Goal: Task Accomplishment & Management: Manage account settings

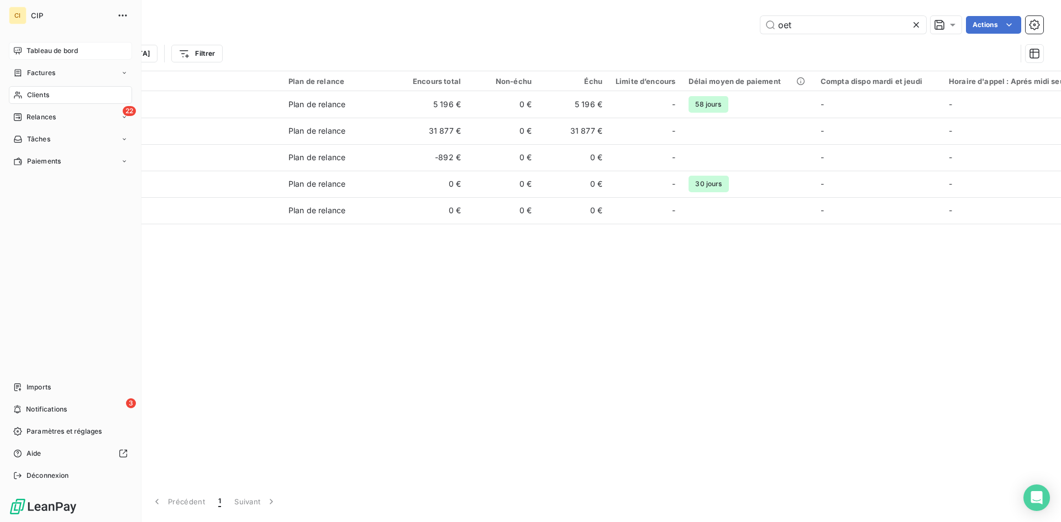
click at [51, 55] on span "Tableau de bord" at bounding box center [52, 51] width 51 height 10
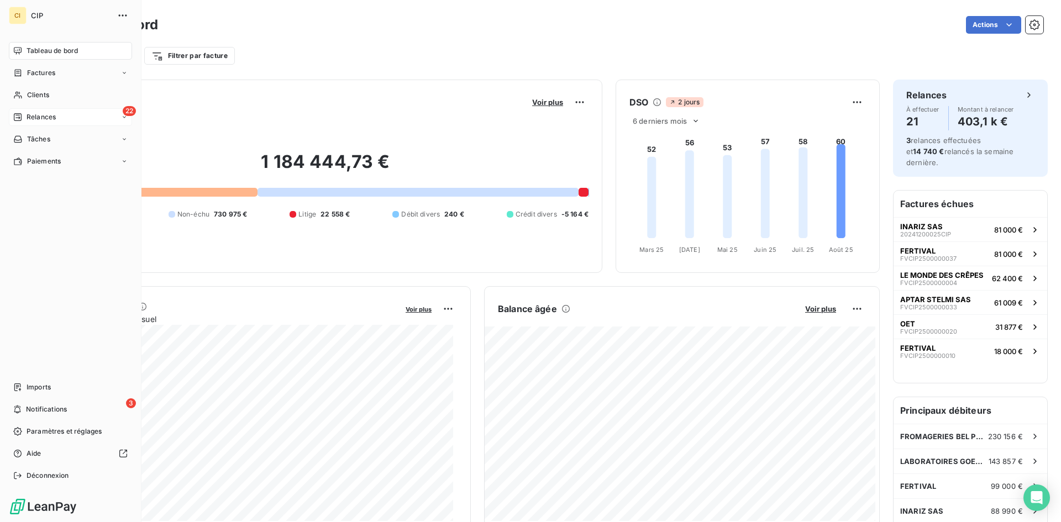
click at [37, 121] on span "Relances" at bounding box center [41, 117] width 29 height 10
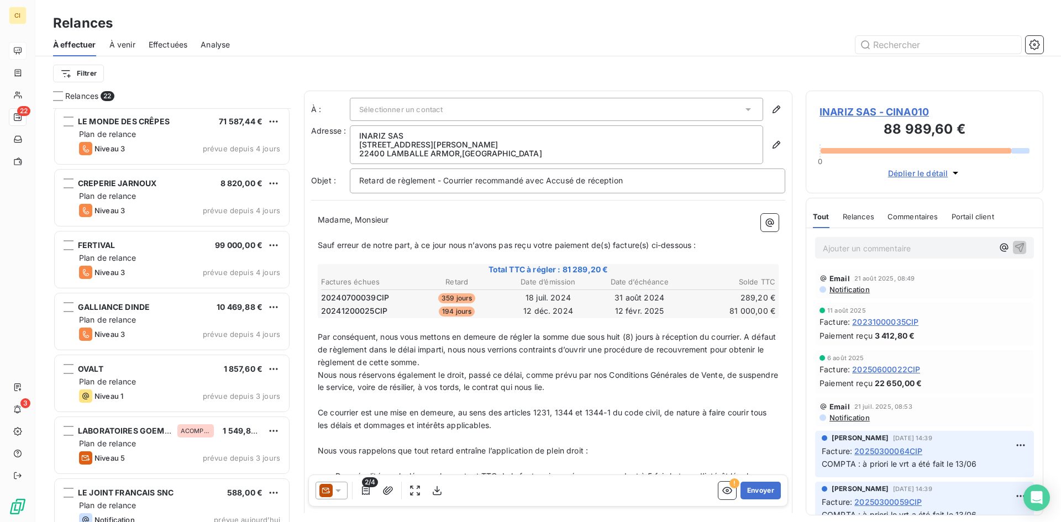
scroll to position [948, 0]
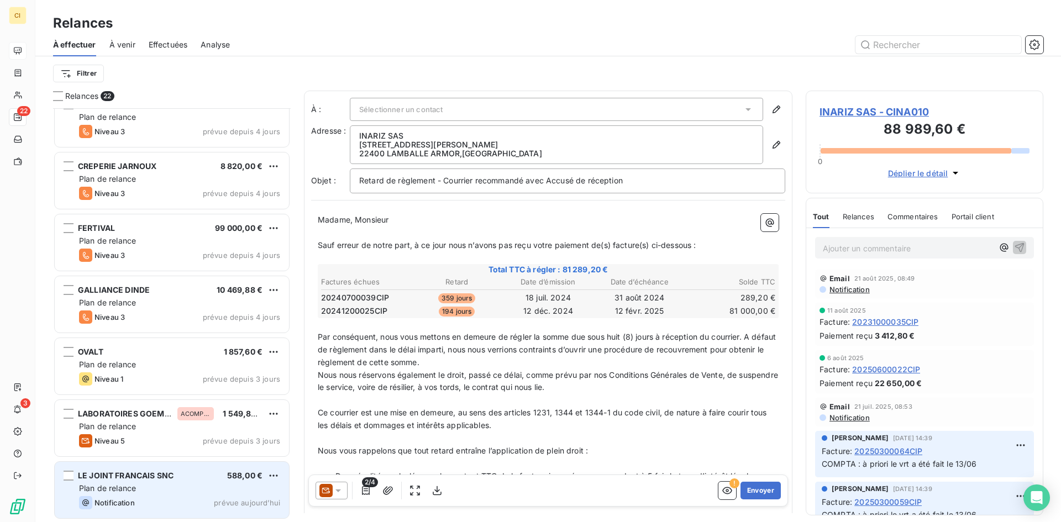
click at [143, 483] on div "Plan de relance" at bounding box center [179, 488] width 201 height 11
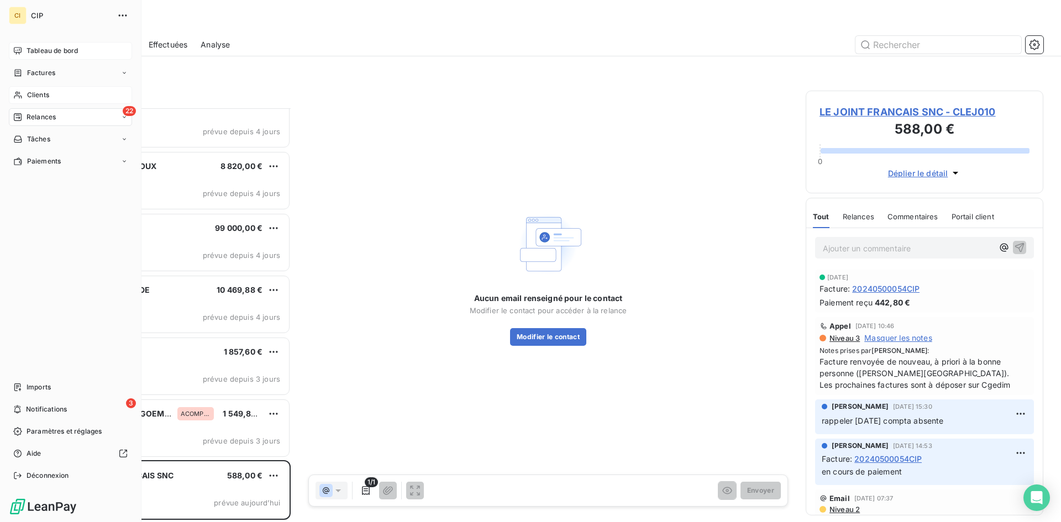
click at [44, 95] on span "Clients" at bounding box center [38, 95] width 22 height 10
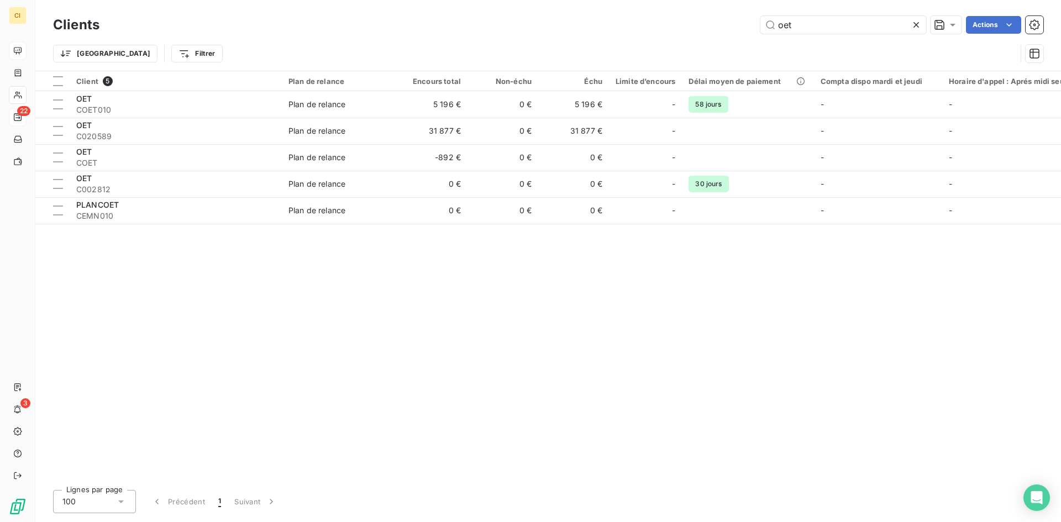
drag, startPoint x: 803, startPoint y: 24, endPoint x: 742, endPoint y: 47, distance: 64.8
click at [742, 47] on div "Clients oet Actions Trier Filtrer" at bounding box center [548, 41] width 990 height 57
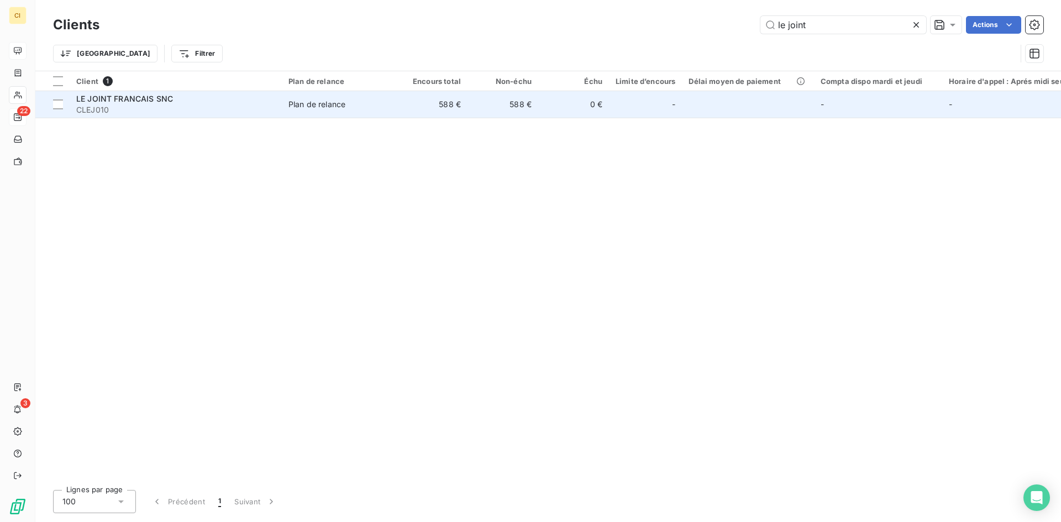
type input "le joint"
click at [103, 105] on span "CLEJ010" at bounding box center [175, 109] width 199 height 11
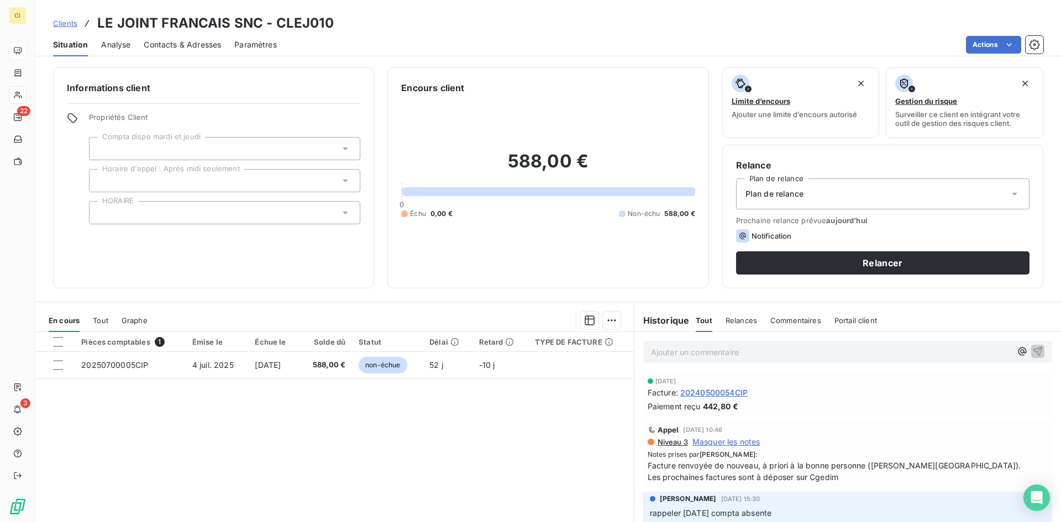
click at [199, 49] on span "Contacts & Adresses" at bounding box center [182, 44] width 77 height 11
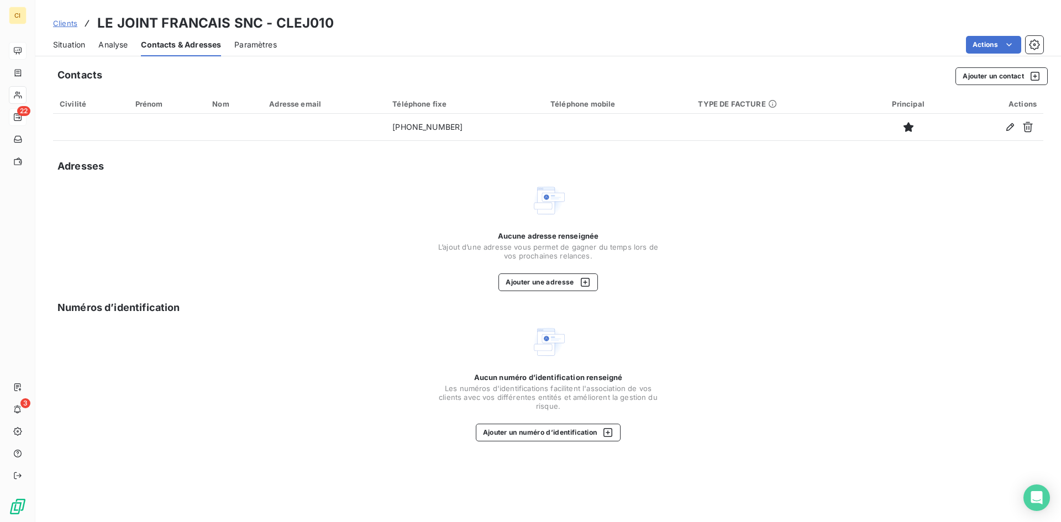
click at [77, 47] on span "Situation" at bounding box center [69, 44] width 32 height 11
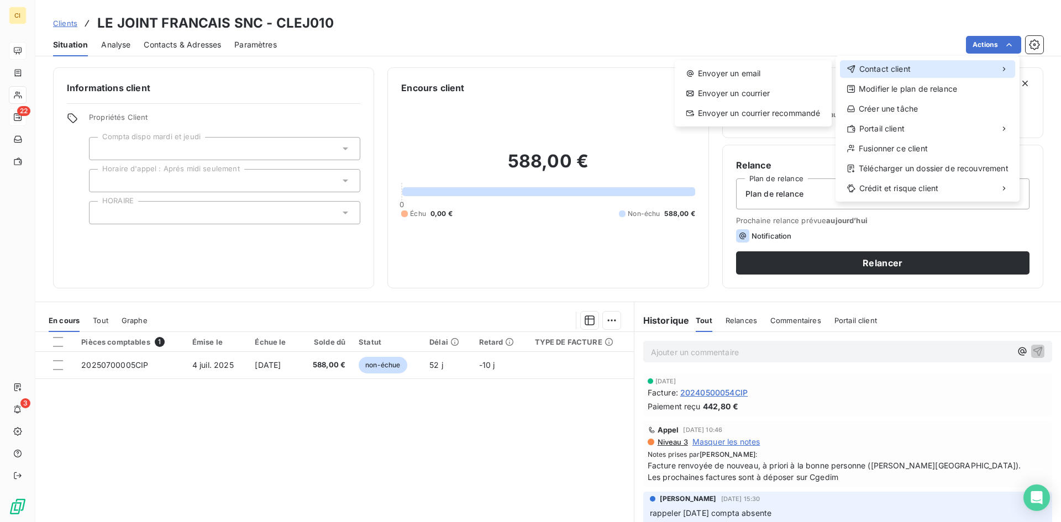
click at [922, 65] on div "Contact client" at bounding box center [927, 69] width 175 height 18
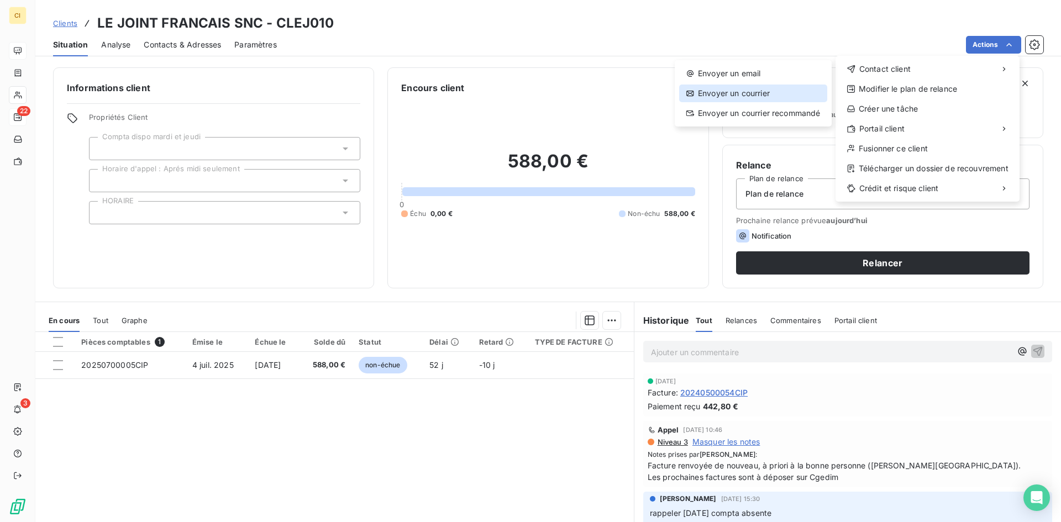
click at [742, 98] on div "Envoyer un courrier" at bounding box center [753, 94] width 148 height 18
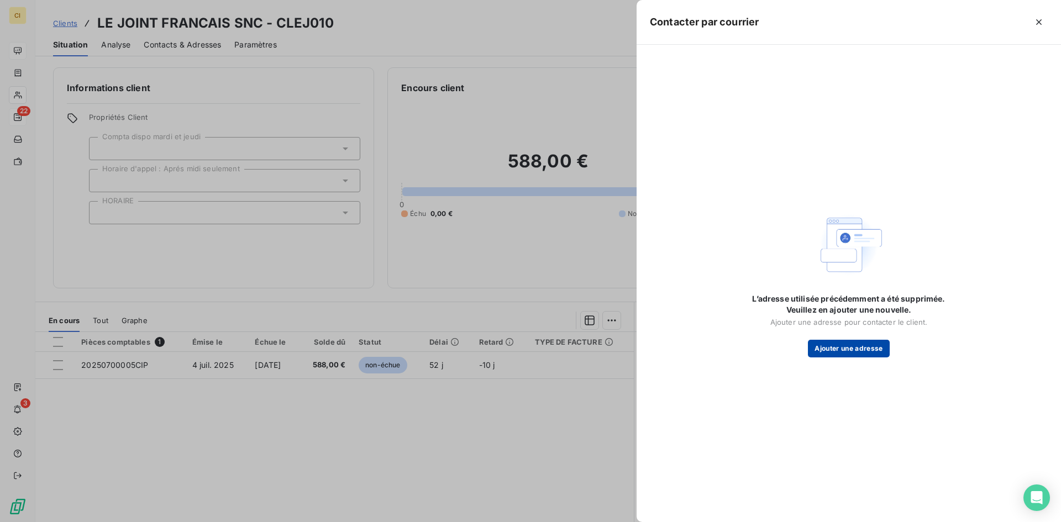
click at [856, 355] on button "Ajouter une adresse" at bounding box center [848, 349] width 81 height 18
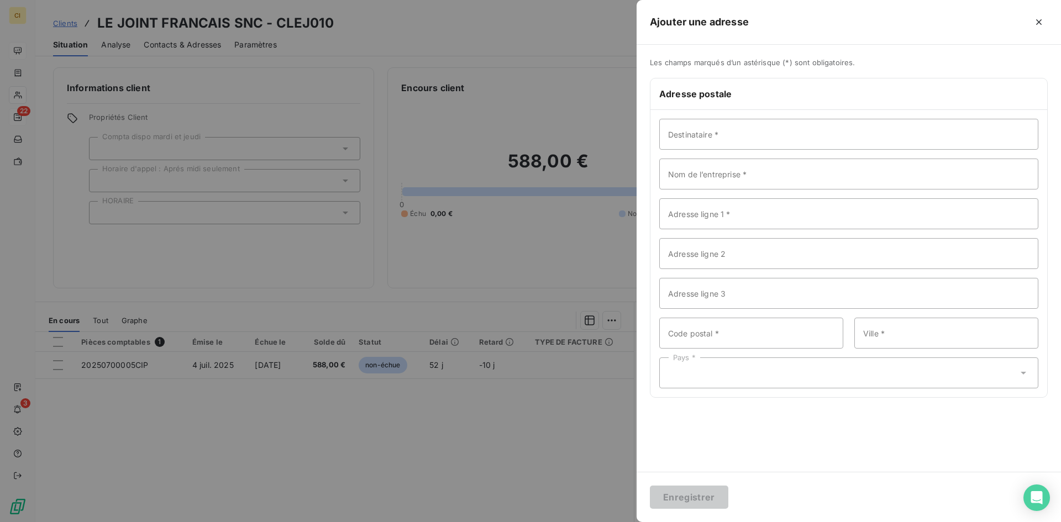
click at [607, 31] on div at bounding box center [530, 261] width 1061 height 522
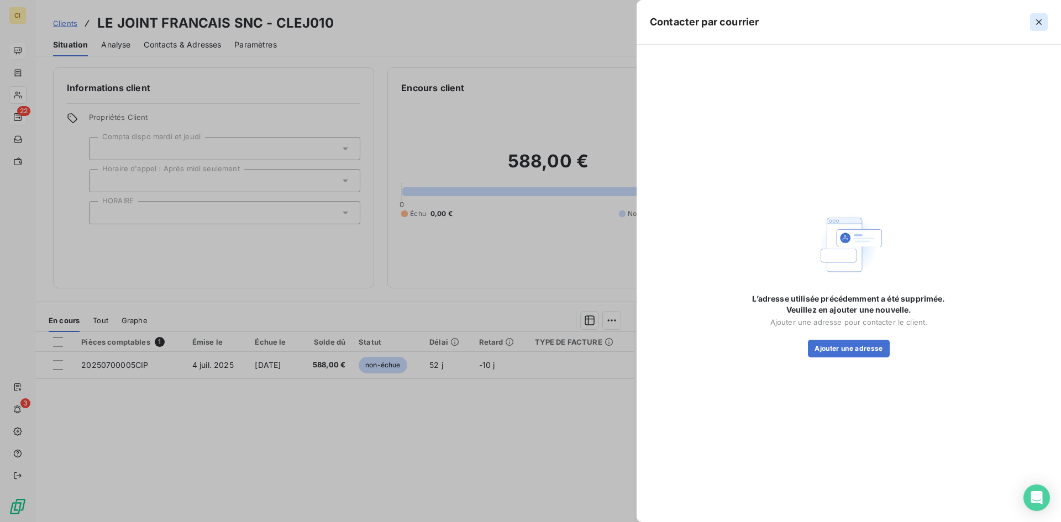
click at [1038, 20] on icon "button" at bounding box center [1038, 22] width 11 height 11
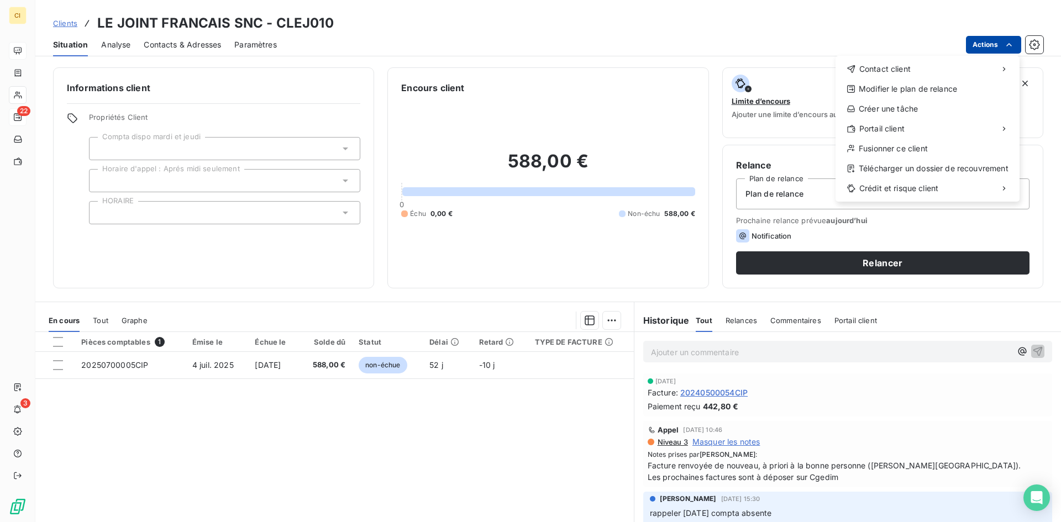
click at [1002, 44] on html "CI 22 3 Clients LE JOINT FRANCAIS SNC - CLEJ010 Situation Analyse Contacts & Ad…" at bounding box center [530, 261] width 1061 height 522
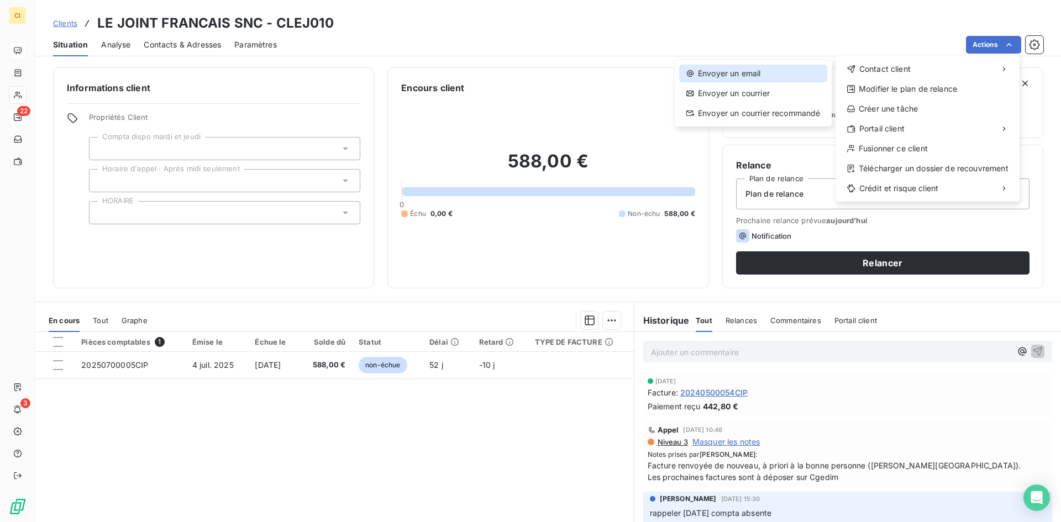
click at [730, 79] on div "Envoyer un email" at bounding box center [753, 74] width 148 height 18
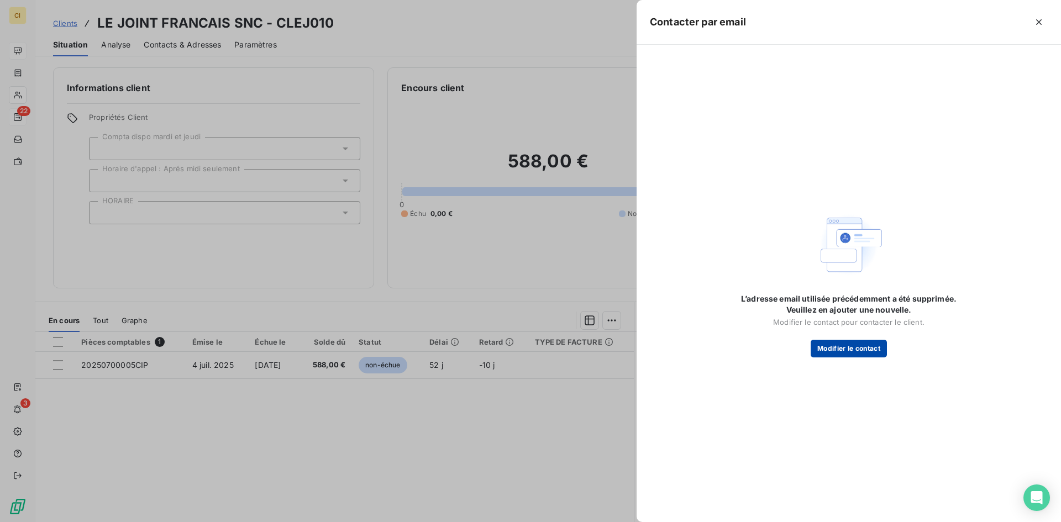
click at [845, 351] on button "Modifier le contact" at bounding box center [848, 349] width 76 height 18
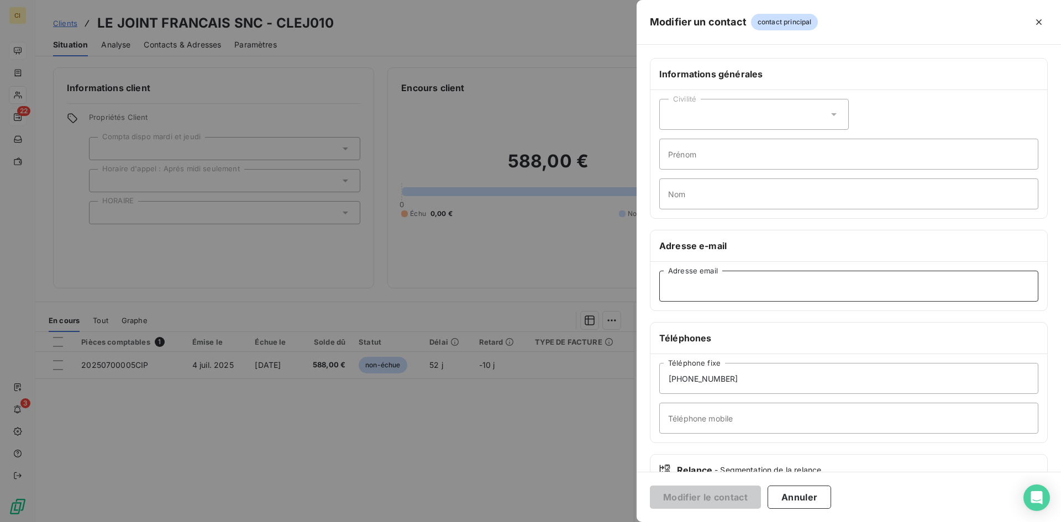
drag, startPoint x: 693, startPoint y: 282, endPoint x: 703, endPoint y: 283, distance: 9.5
click at [693, 282] on input "Adresse email" at bounding box center [848, 286] width 379 height 31
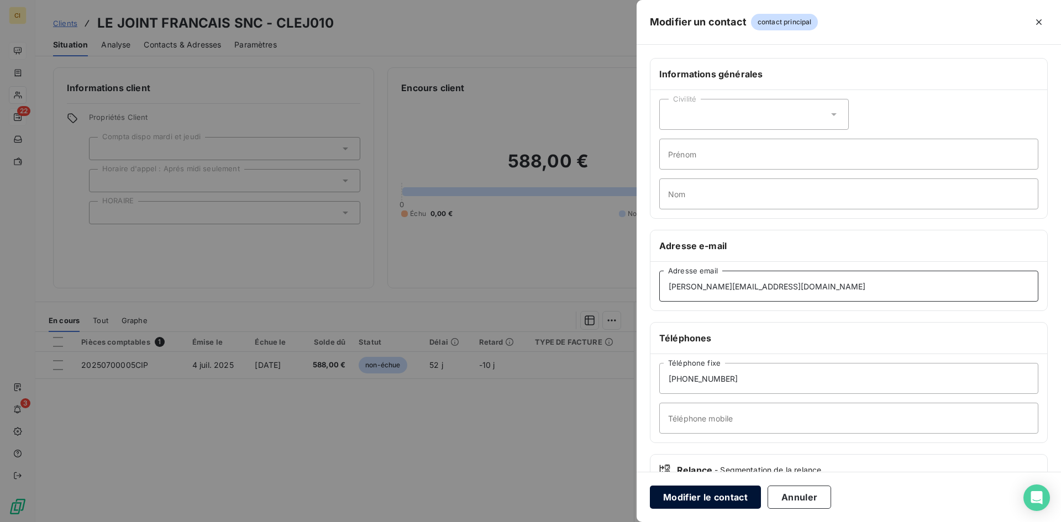
type input "[PERSON_NAME][EMAIL_ADDRESS][DOMAIN_NAME]"
click at [730, 502] on button "Modifier le contact" at bounding box center [705, 497] width 111 height 23
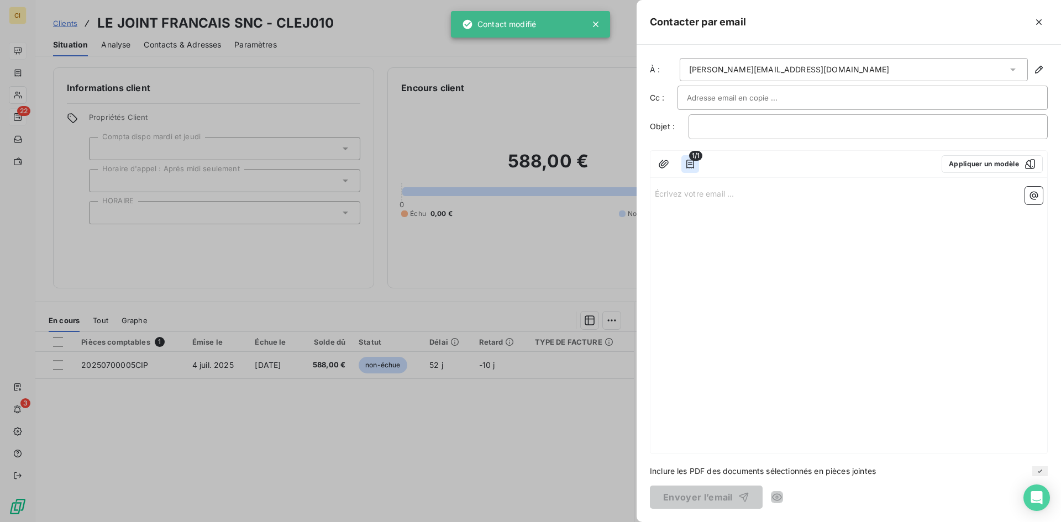
click at [689, 161] on icon "button" at bounding box center [689, 164] width 11 height 11
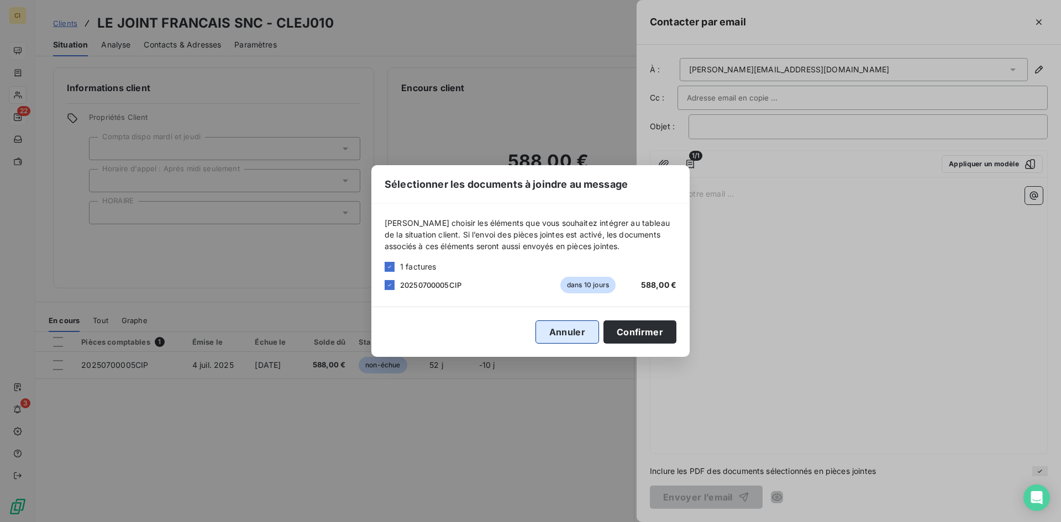
click at [578, 331] on button "Annuler" at bounding box center [567, 331] width 64 height 23
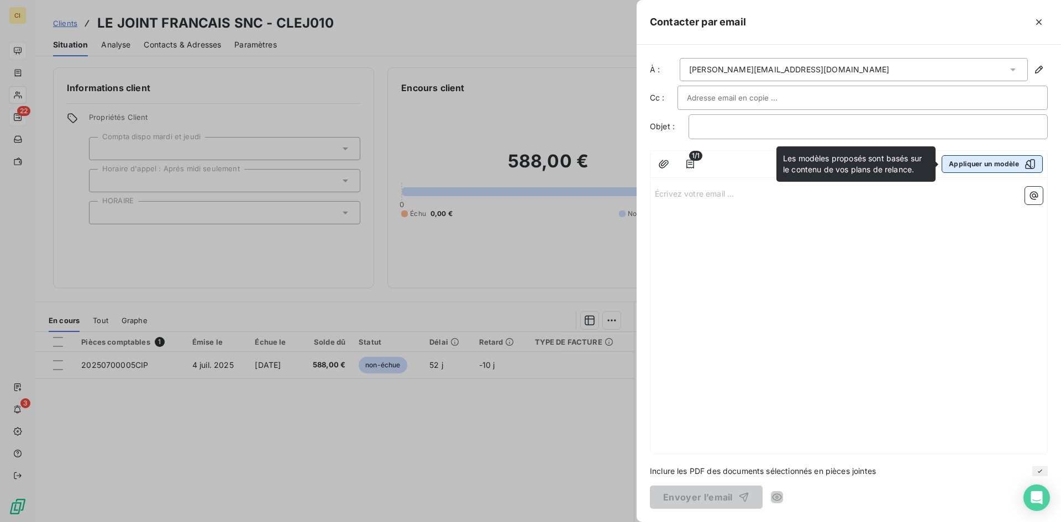
click at [957, 166] on button "Appliquer un modèle" at bounding box center [991, 164] width 101 height 18
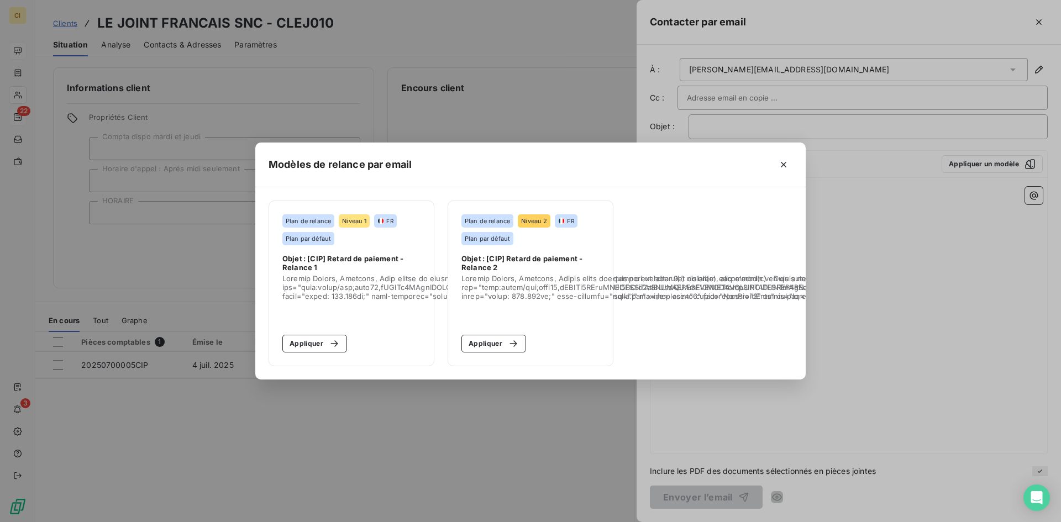
click at [485, 341] on button "Appliquer" at bounding box center [493, 344] width 65 height 18
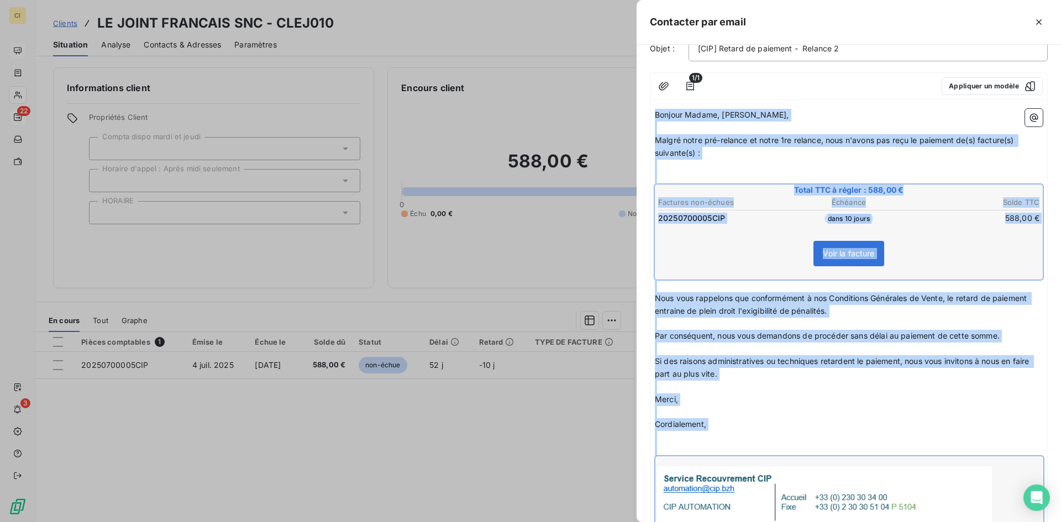
scroll to position [92, 0]
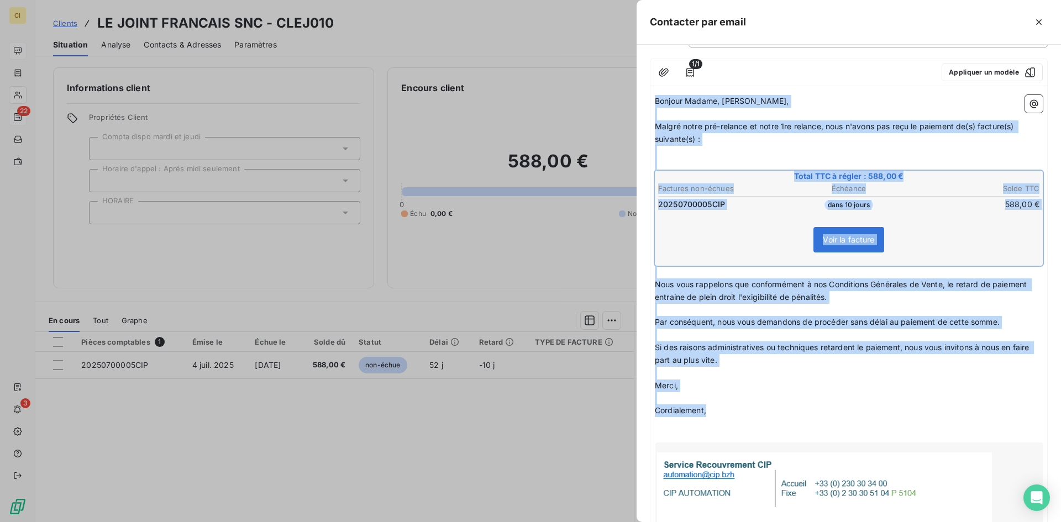
drag, startPoint x: 656, startPoint y: 191, endPoint x: 767, endPoint y: 408, distance: 244.3
click at [767, 408] on div "Bonjour Madame, Monsieur, ﻿ Malgré notre pré-relance et notre 1re relance, nous…" at bounding box center [849, 471] width 388 height 753
copy div "Bonjour Madame, Monsieur, ﻿ Malgré notre pré-relance et notre 1re relance, nous…"
click at [755, 385] on p "Merci," at bounding box center [849, 385] width 388 height 13
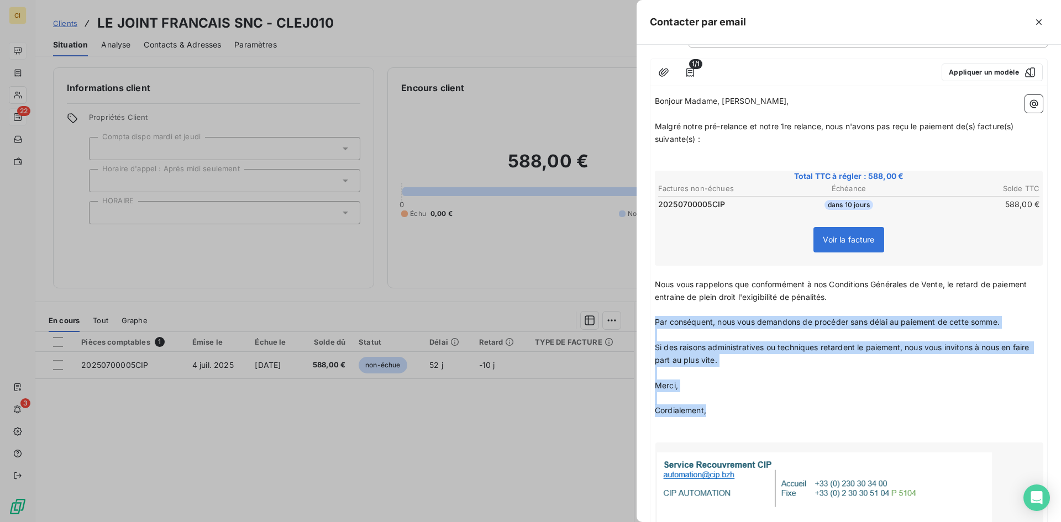
drag, startPoint x: 657, startPoint y: 321, endPoint x: 708, endPoint y: 409, distance: 101.8
click at [708, 409] on div "Bonjour Madame, Monsieur, ﻿ Malgré notre pré-relance et notre 1re relance, nous…" at bounding box center [849, 471] width 388 height 753
copy div "Par conséquent, nous vous demandons de procéder sans délai au paiement de cette…"
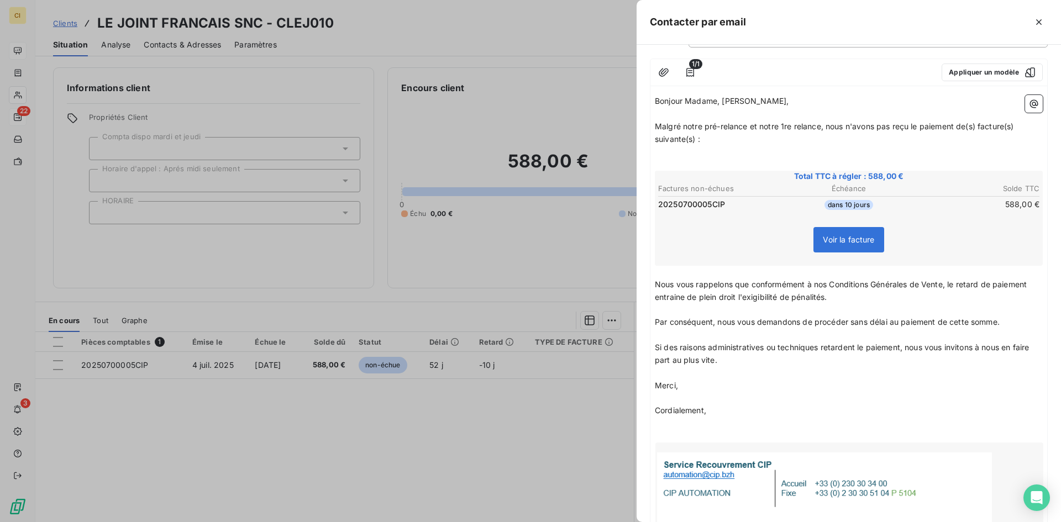
click at [110, 361] on div at bounding box center [530, 261] width 1061 height 522
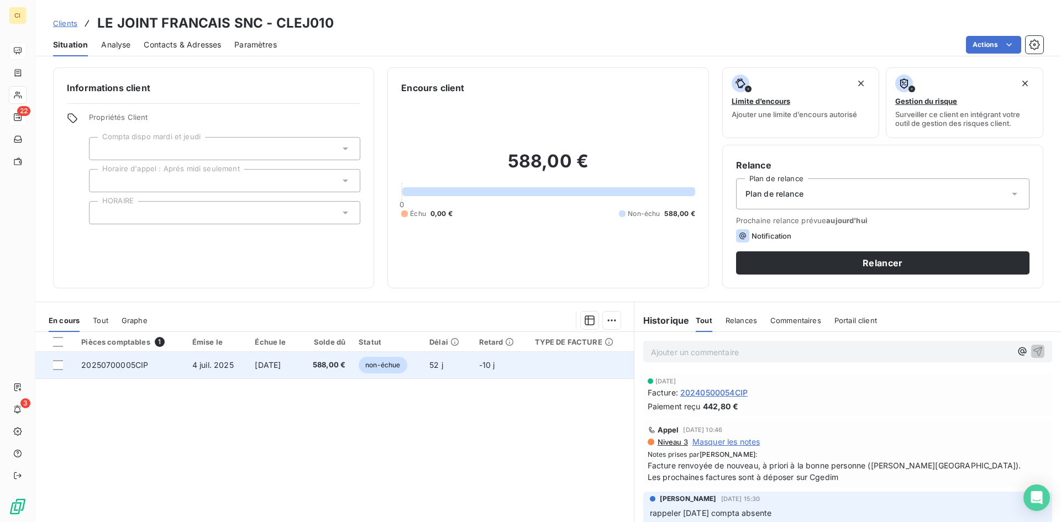
click at [127, 358] on td "20250700005CIP" at bounding box center [130, 365] width 111 height 27
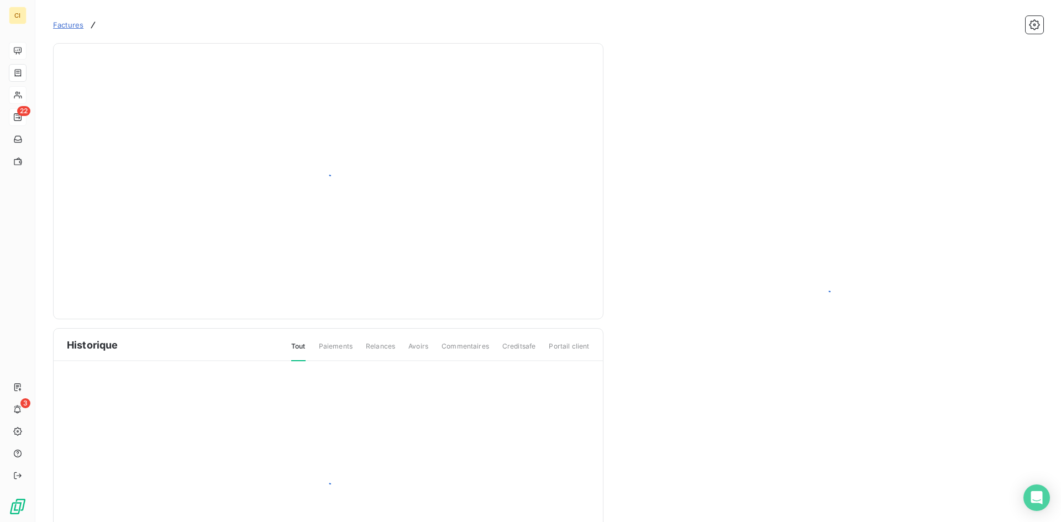
click at [127, 358] on div "Historique Tout Paiements Relances Avoirs Commentaires Creditsafe Portail client" at bounding box center [328, 457] width 549 height 256
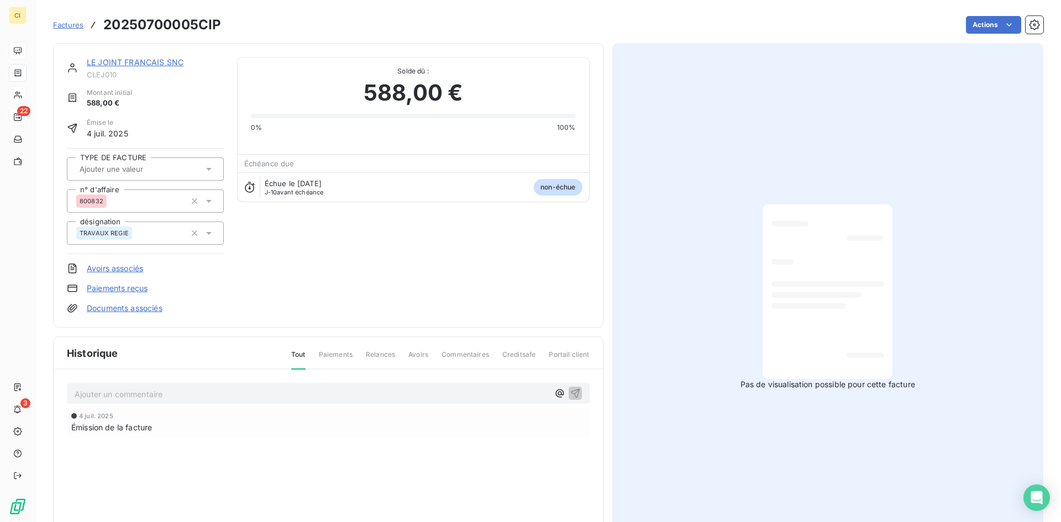
click at [105, 392] on p "Ajouter un commentaire ﻿" at bounding box center [312, 394] width 474 height 14
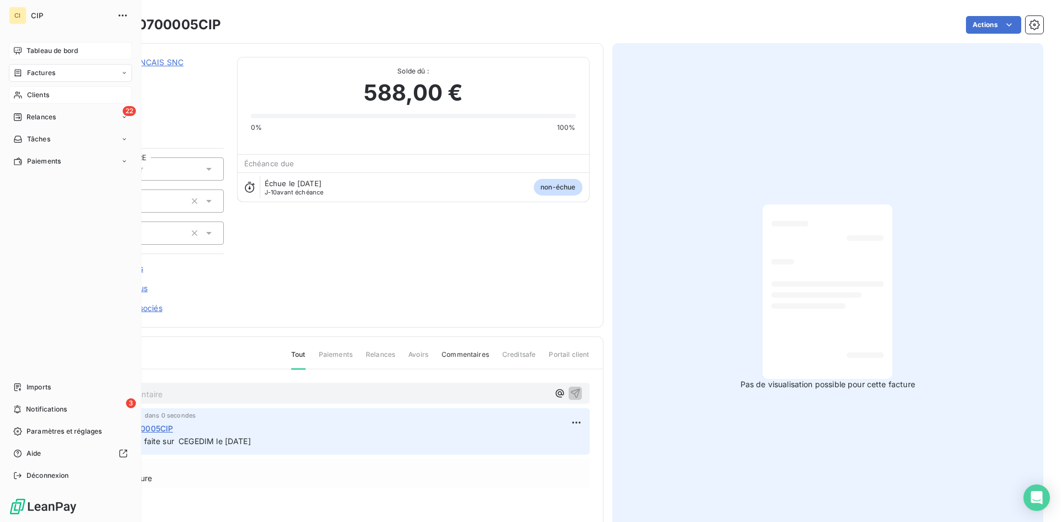
drag, startPoint x: 40, startPoint y: 119, endPoint x: 102, endPoint y: 222, distance: 119.5
click at [40, 119] on span "Relances" at bounding box center [41, 117] width 29 height 10
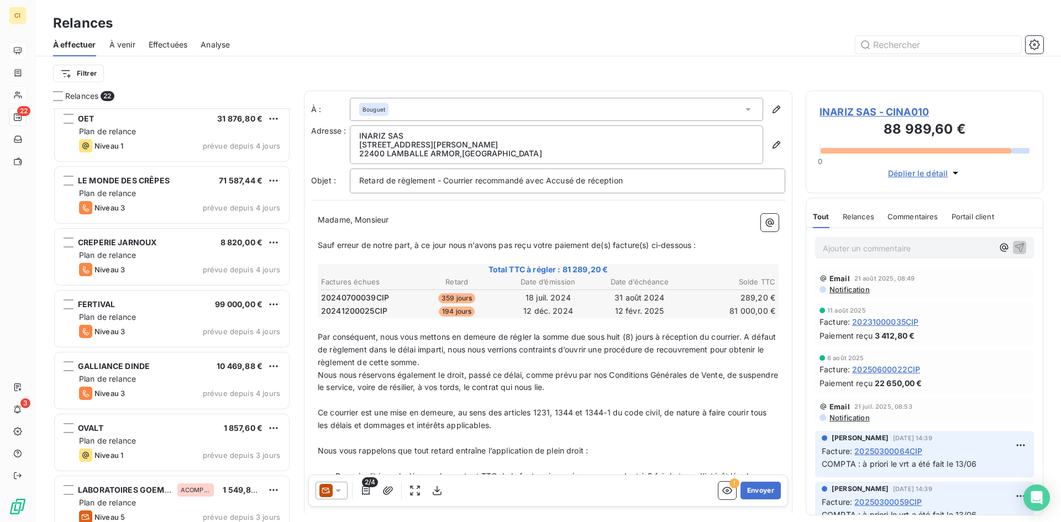
scroll to position [948, 0]
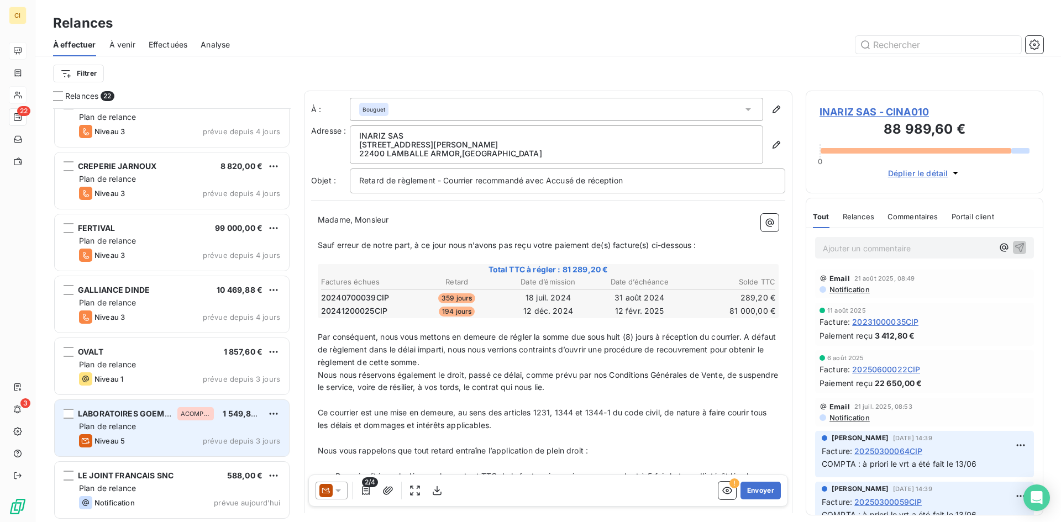
click at [148, 416] on span "LABORATOIRES GOEMAR" at bounding box center [126, 413] width 97 height 9
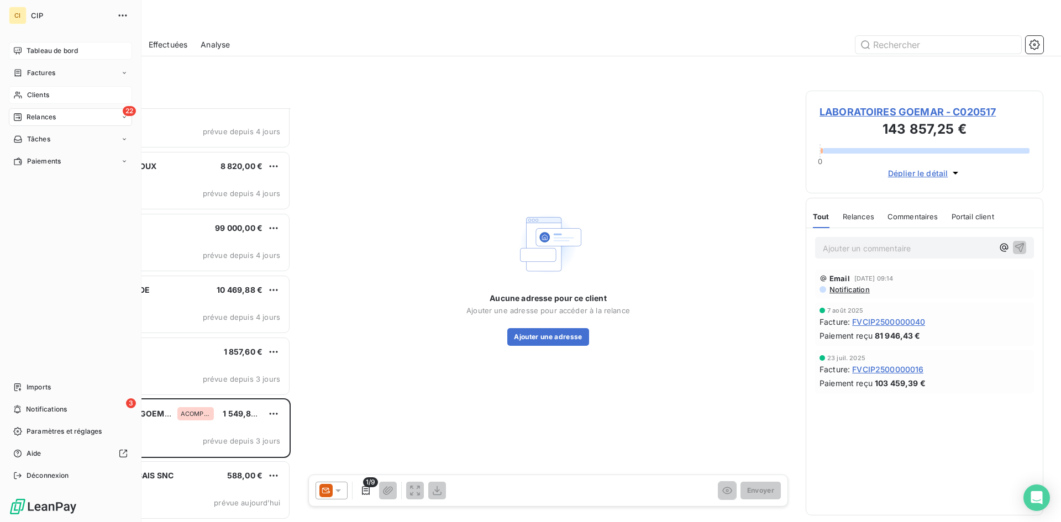
click at [30, 92] on span "Clients" at bounding box center [38, 95] width 22 height 10
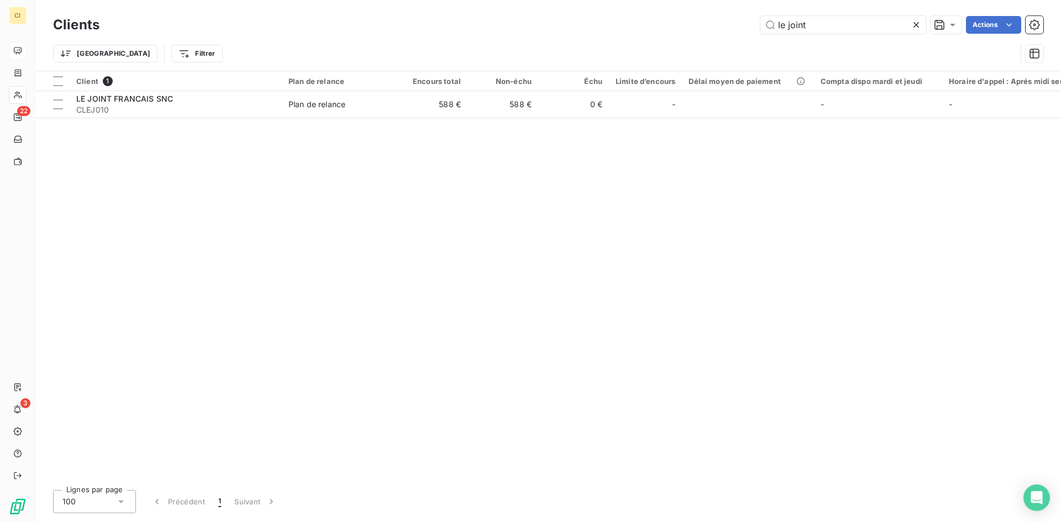
drag, startPoint x: 816, startPoint y: 29, endPoint x: 745, endPoint y: 27, distance: 71.3
click at [745, 27] on div "le joint Actions" at bounding box center [578, 25] width 930 height 18
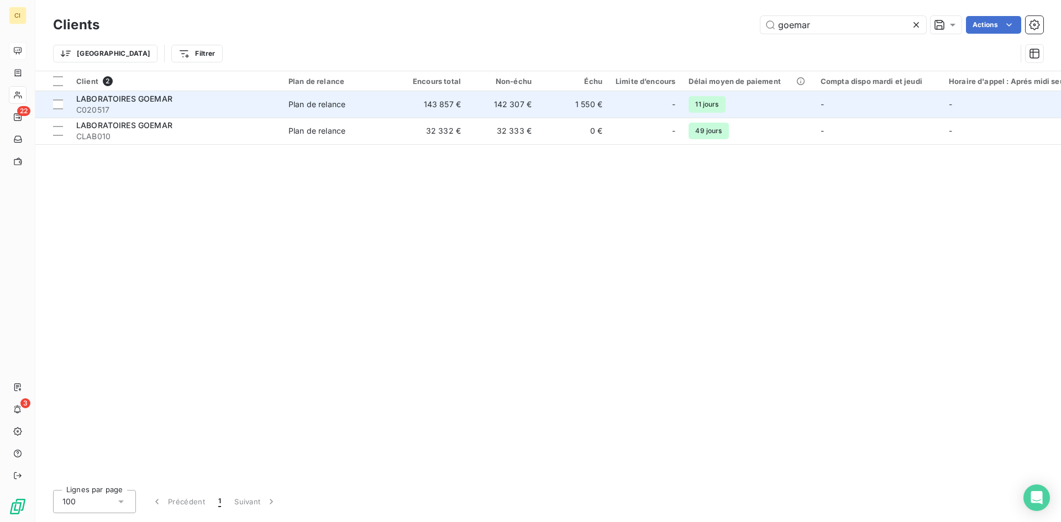
type input "goemar"
click at [78, 111] on span "C020517" at bounding box center [175, 109] width 199 height 11
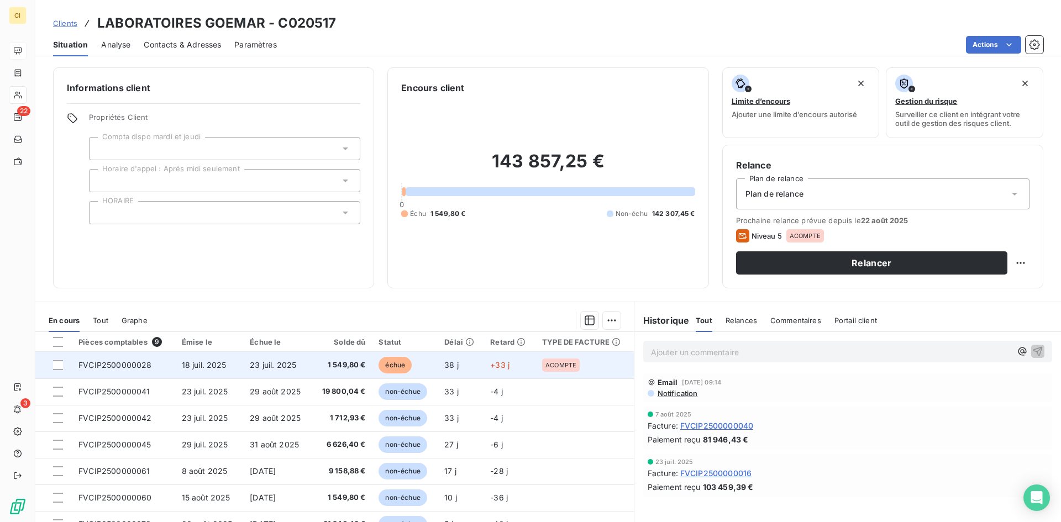
click at [129, 367] on span "FVCIP2500000028" at bounding box center [114, 364] width 73 height 9
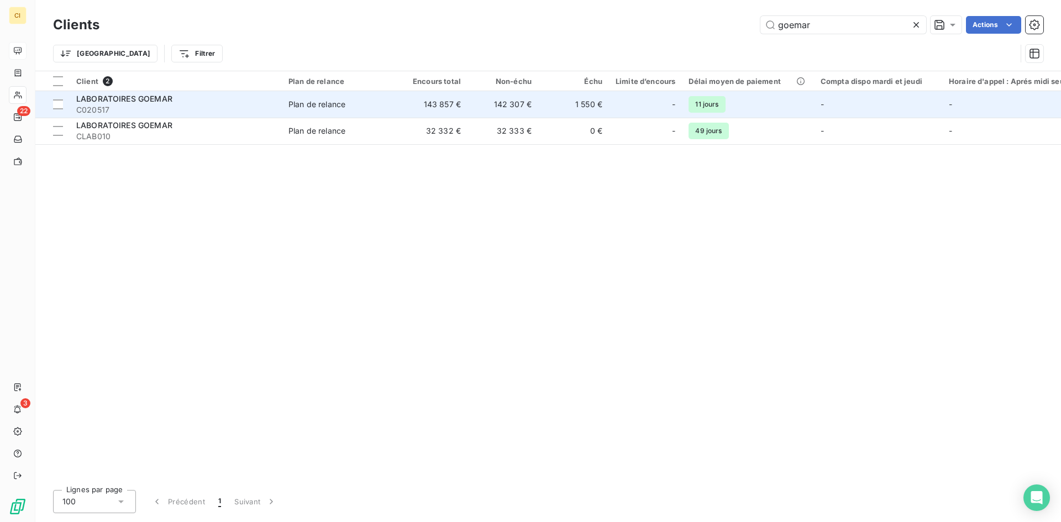
click at [96, 99] on span "LABORATOIRES GOEMAR" at bounding box center [124, 98] width 96 height 9
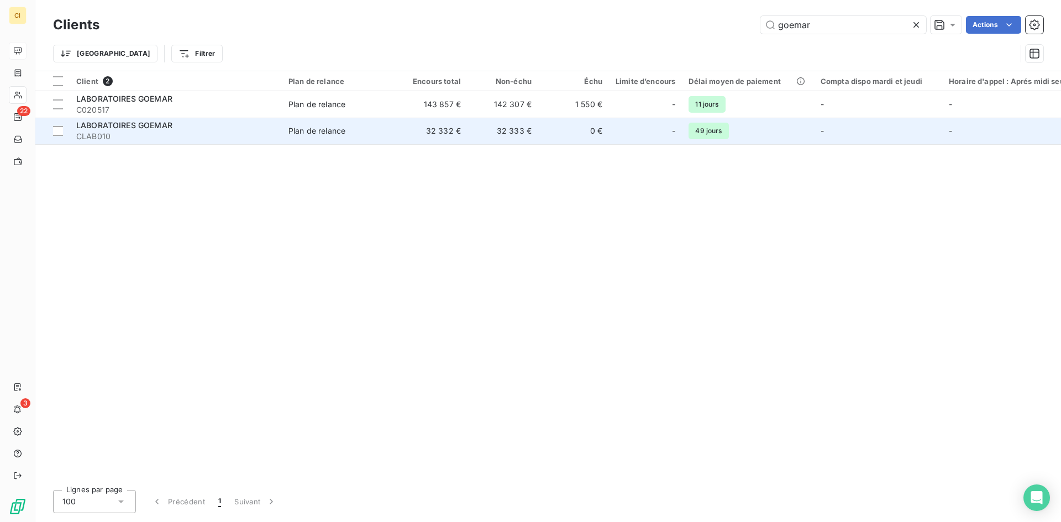
click at [197, 128] on div "LABORATOIRES GOEMAR" at bounding box center [175, 125] width 199 height 11
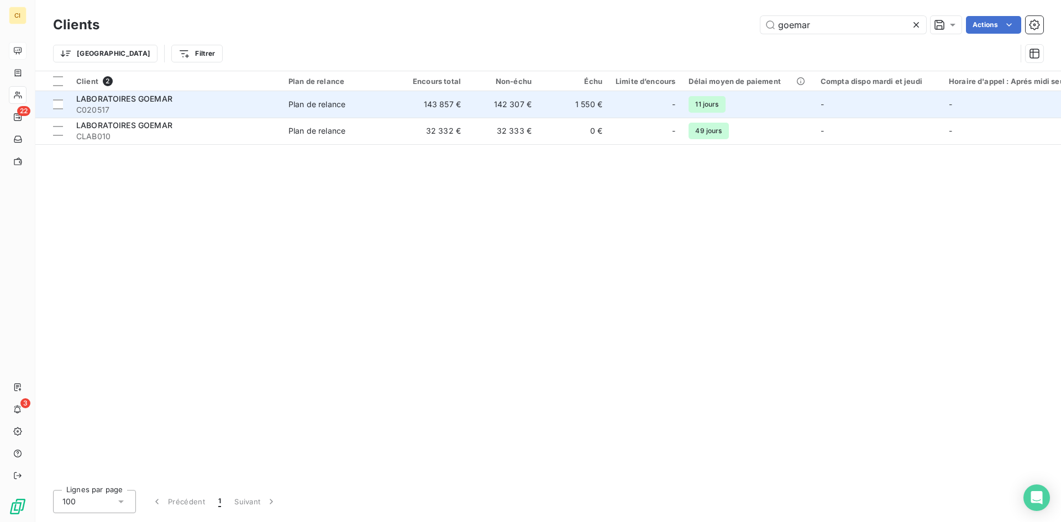
click at [121, 106] on span "C020517" at bounding box center [175, 109] width 199 height 11
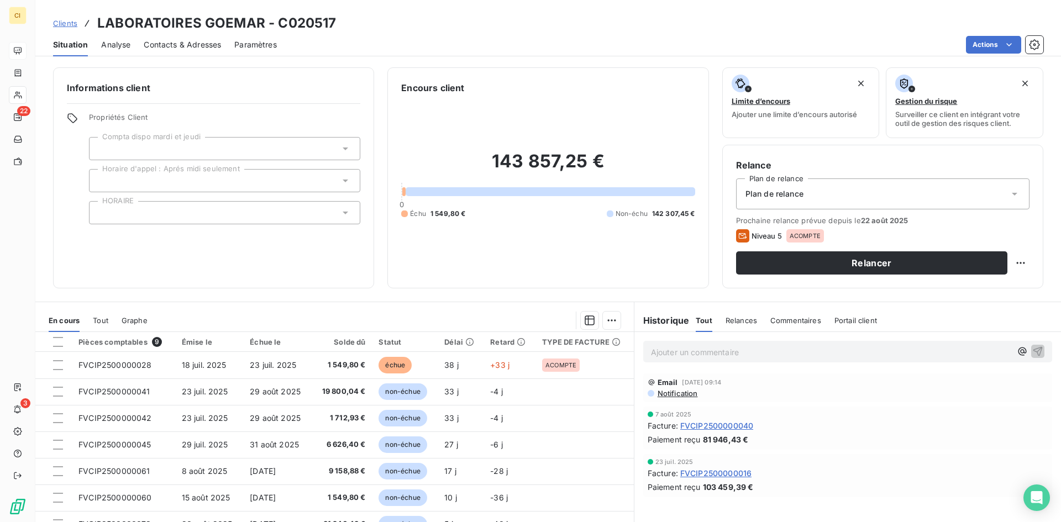
click at [173, 44] on span "Contacts & Adresses" at bounding box center [182, 44] width 77 height 11
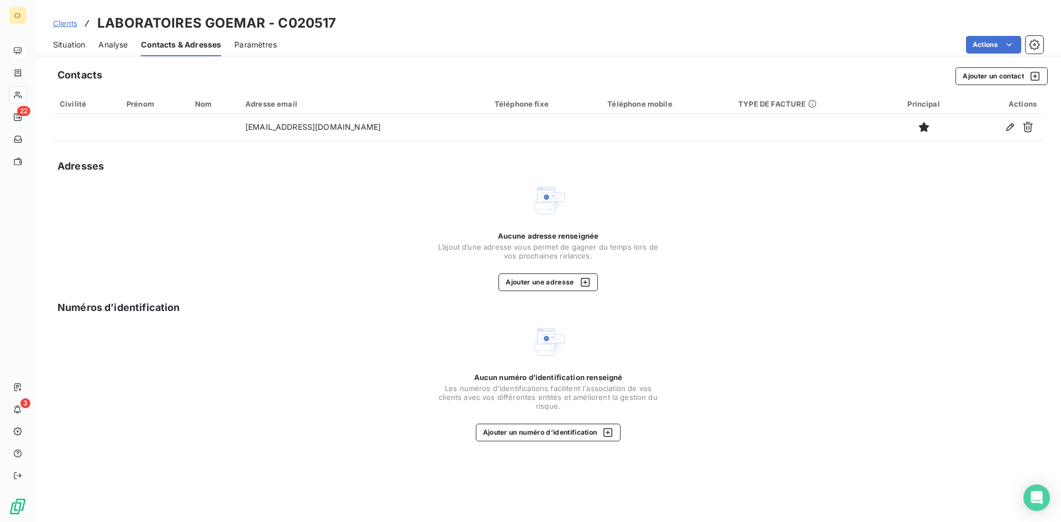
click at [60, 41] on span "Situation" at bounding box center [69, 44] width 32 height 11
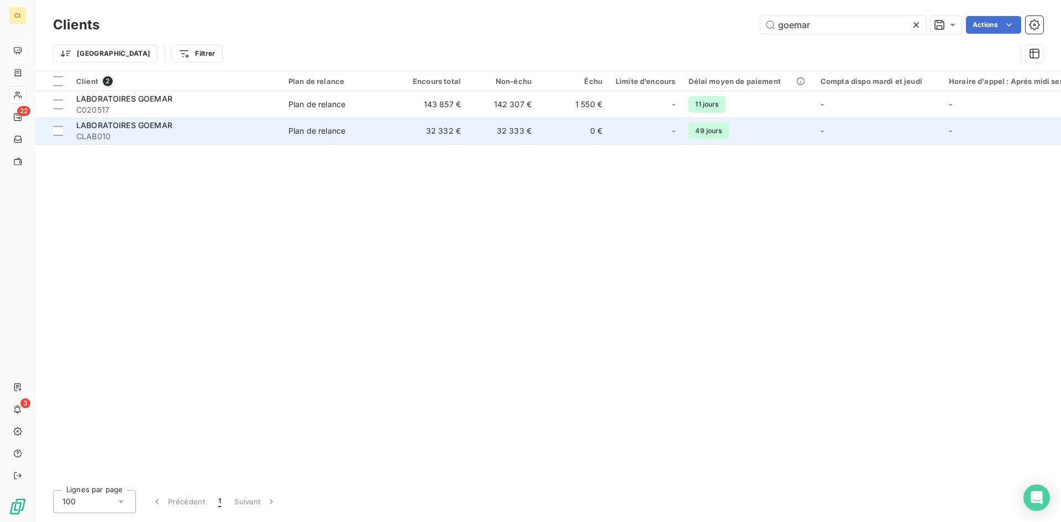
click at [280, 127] on td "LABORATOIRES GOEMAR CLAB010" at bounding box center [176, 131] width 212 height 27
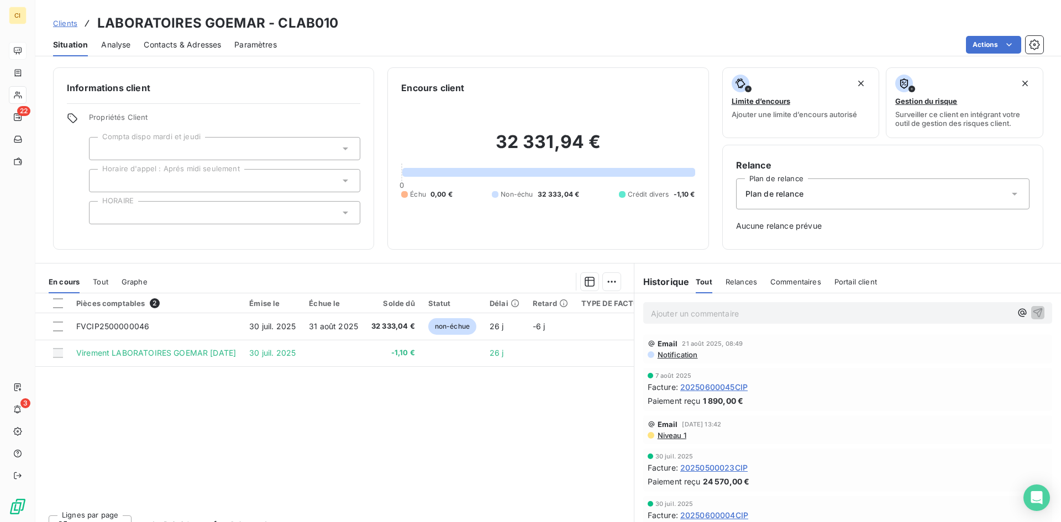
click at [194, 49] on span "Contacts & Adresses" at bounding box center [182, 44] width 77 height 11
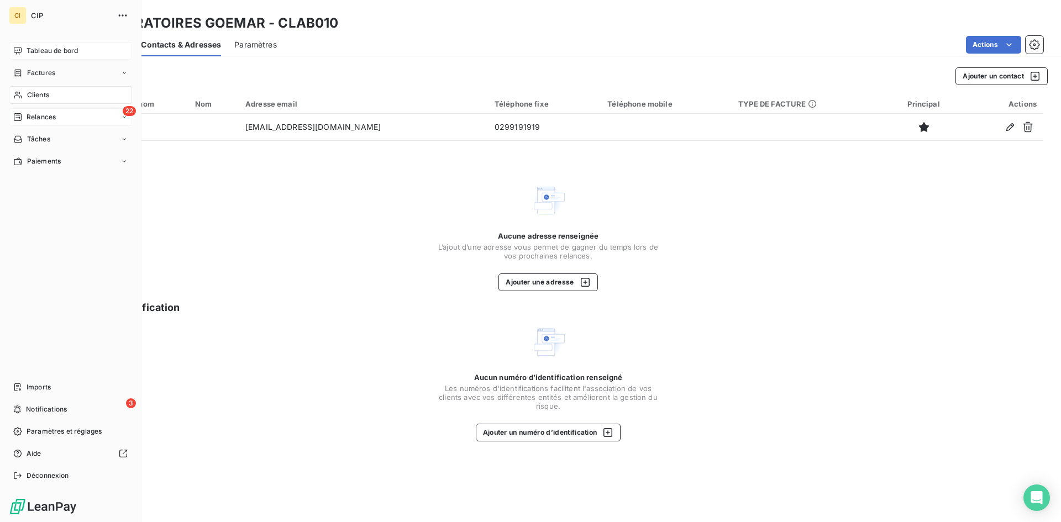
click at [27, 113] on span "Relances" at bounding box center [41, 117] width 29 height 10
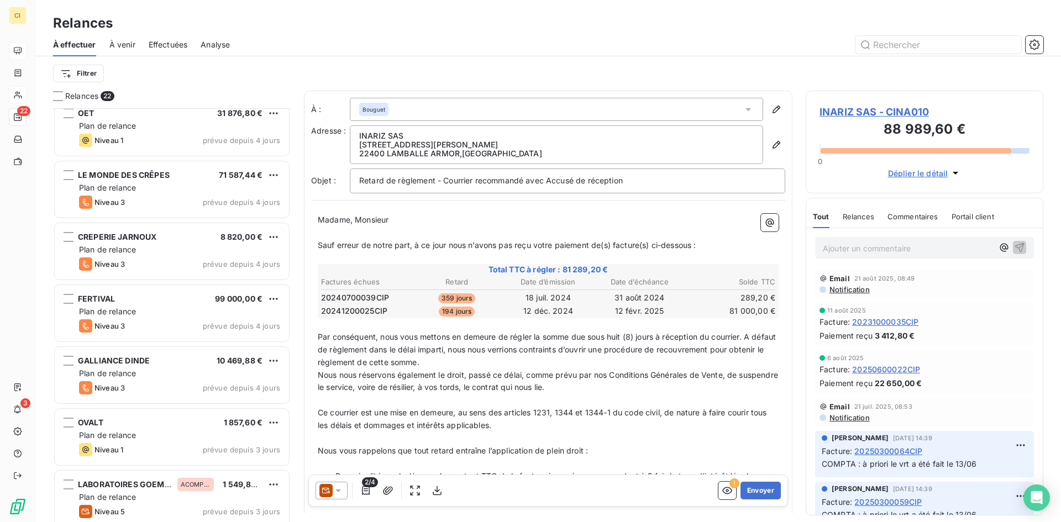
scroll to position [948, 0]
